Goal: Task Accomplishment & Management: Manage account settings

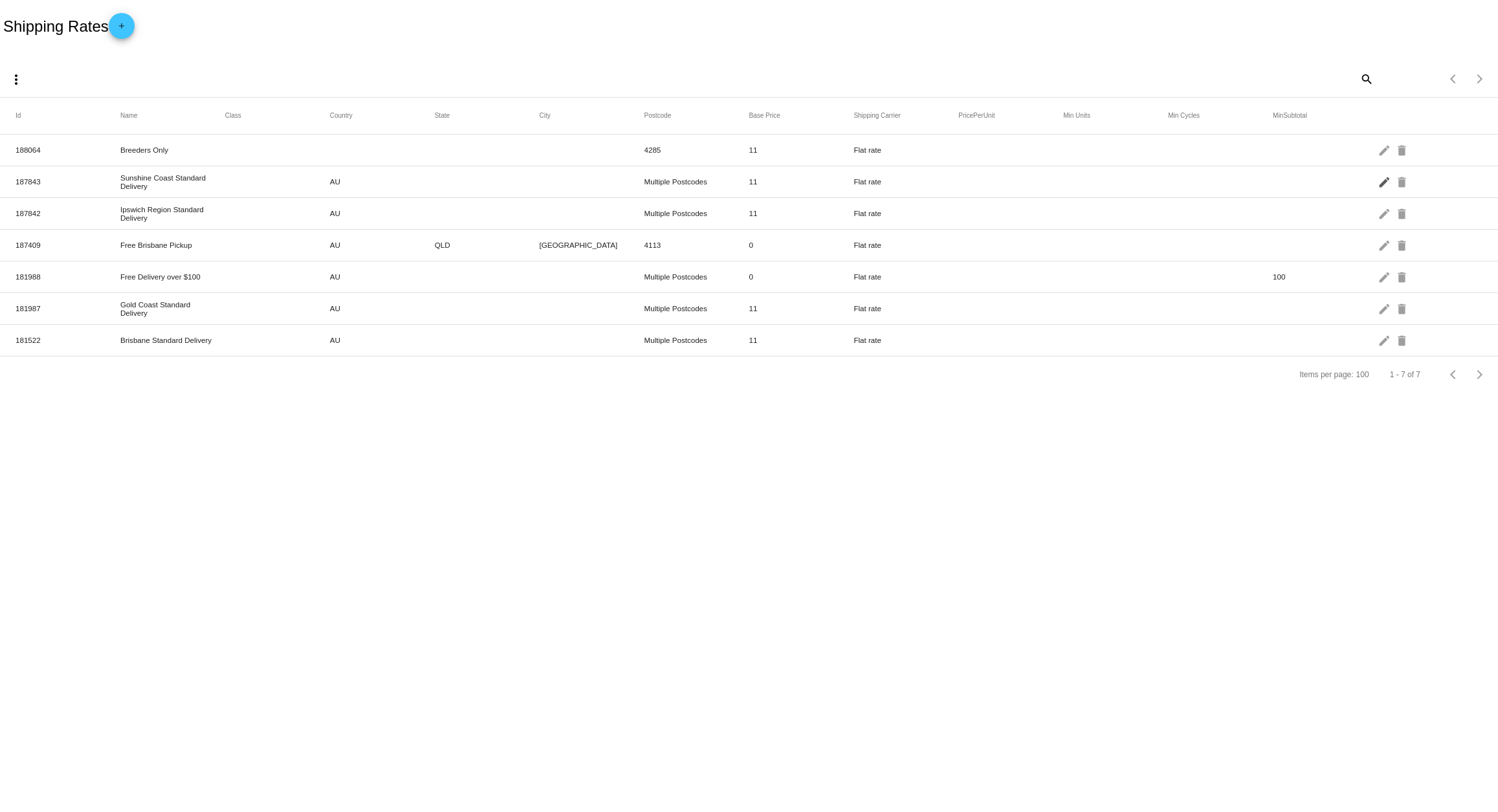
click at [1388, 182] on mat-icon "edit" at bounding box center [1386, 181] width 15 height 20
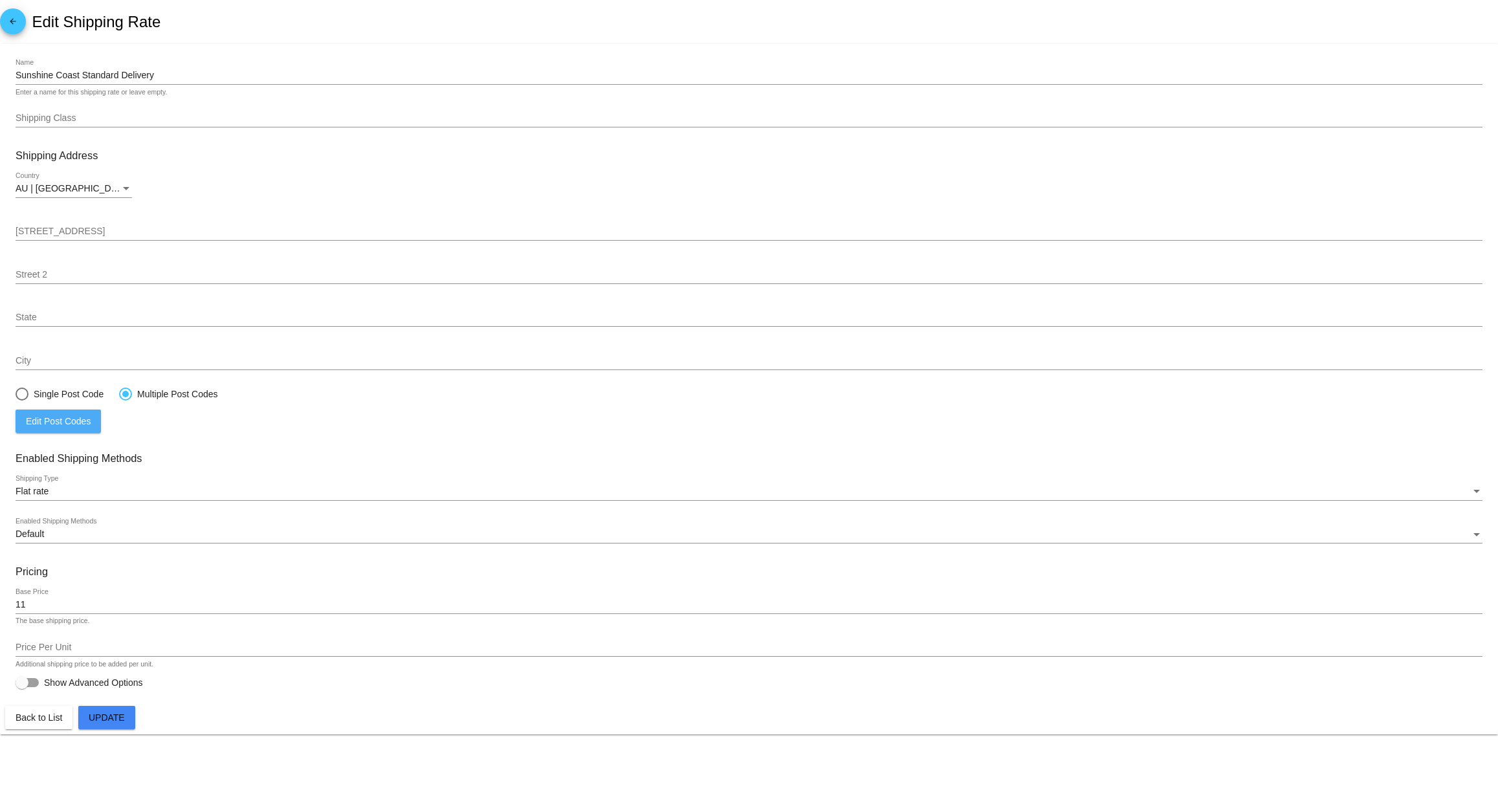
click at [56, 422] on span "Edit Post Codes" at bounding box center [58, 421] width 65 height 10
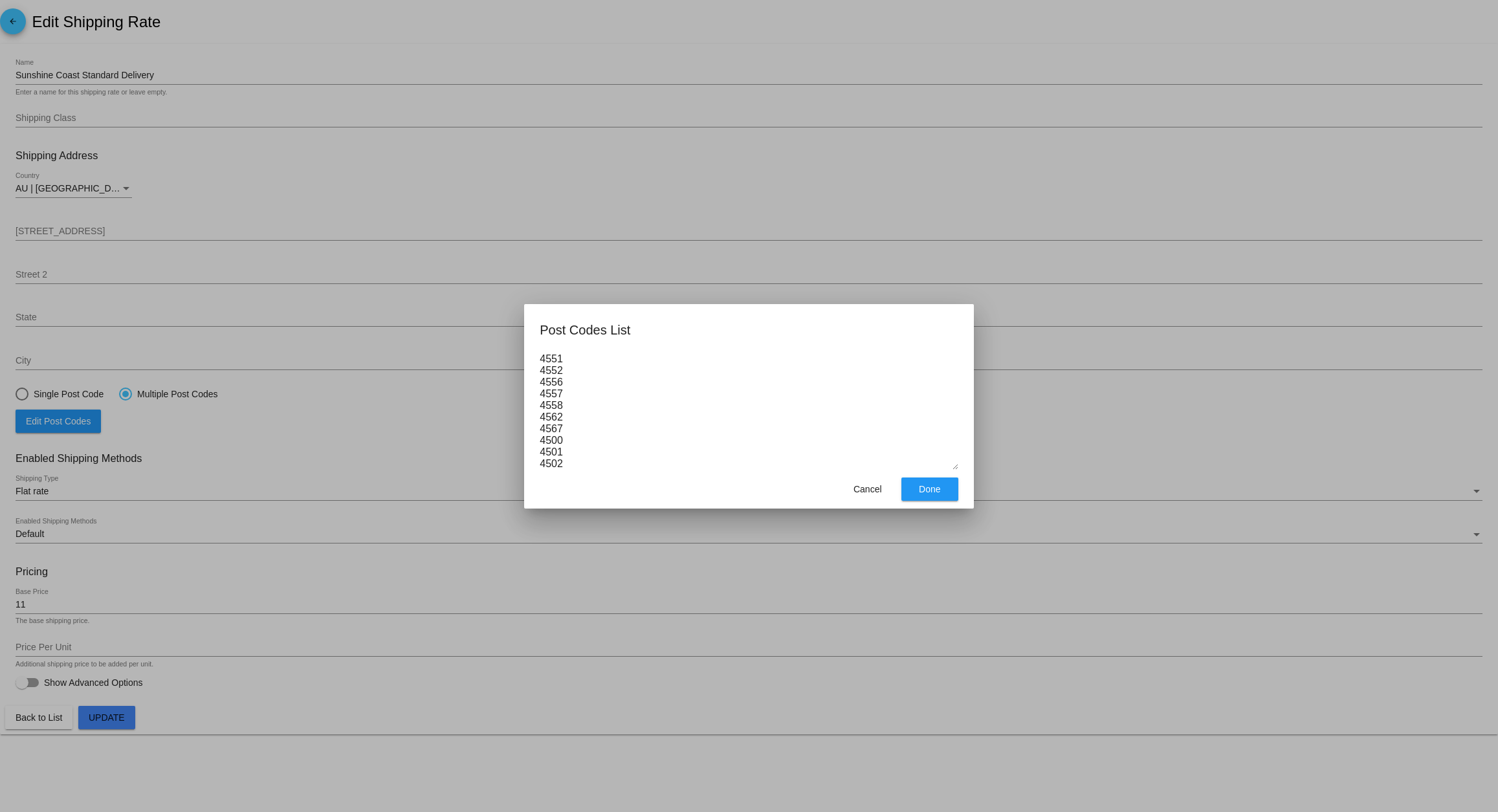
click at [573, 417] on textarea "4551 4552 4556 4557 4558 4562 4567 4500 4501 4502 4503 4504 4505 4506 4507 4510…" at bounding box center [748, 412] width 419 height 117
paste textarea "4563 4564 4566"
type textarea "4551 4552 4556 4557 4558 4562 4563 4564 4566 4567 4500 4501 4502 4503 4504 4505…"
click at [920, 491] on span "Done" at bounding box center [929, 489] width 22 height 10
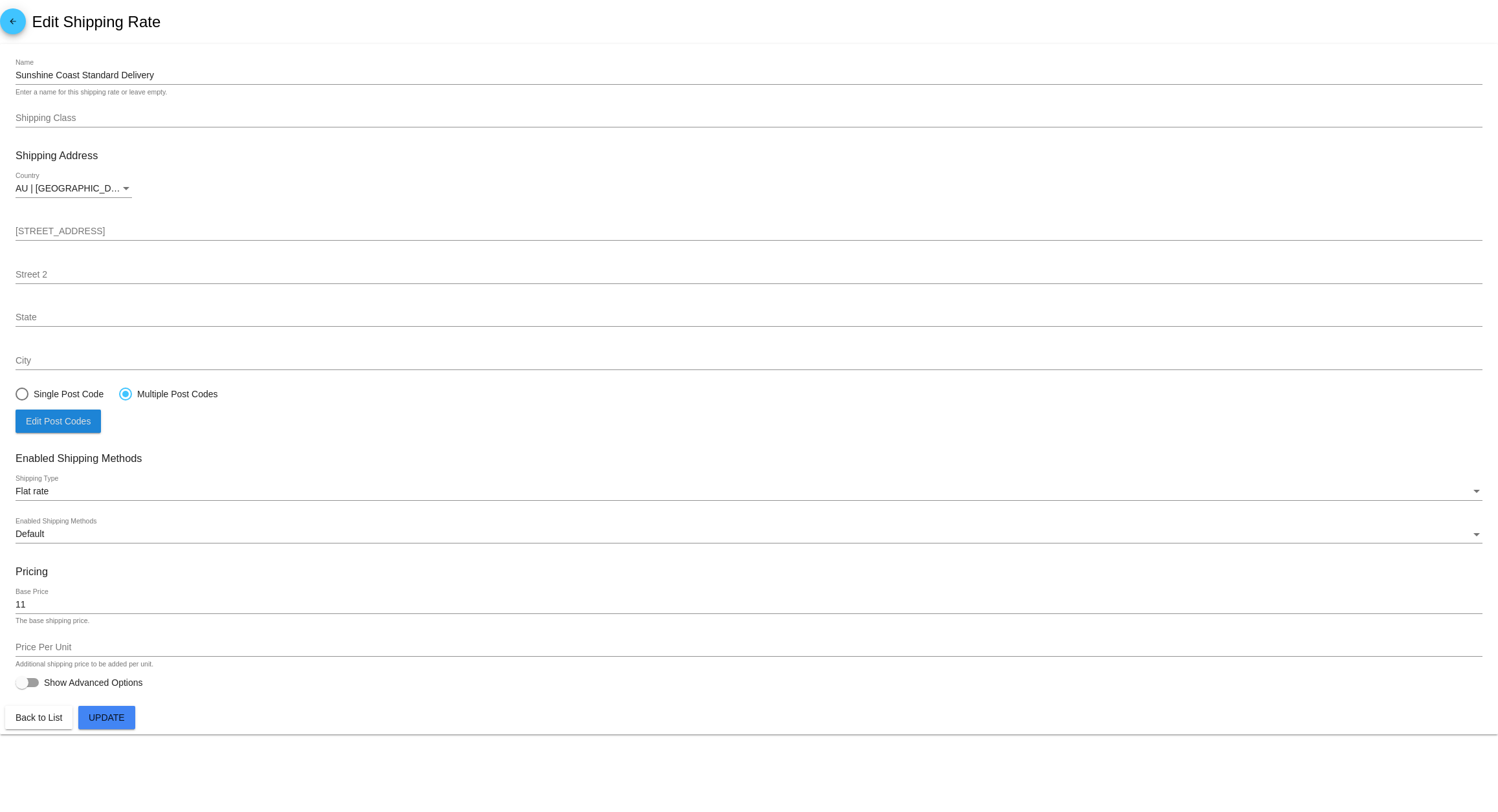
click at [105, 722] on span "Update" at bounding box center [107, 717] width 36 height 10
